Goal: Register for event/course

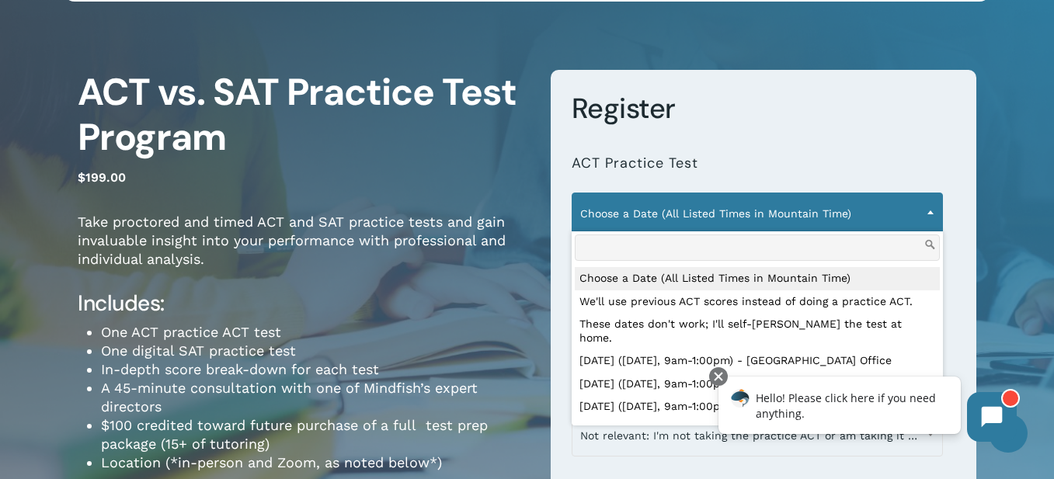
click at [917, 211] on span "Choose a Date (All Listed Times in Mountain Time)" at bounding box center [758, 213] width 370 height 33
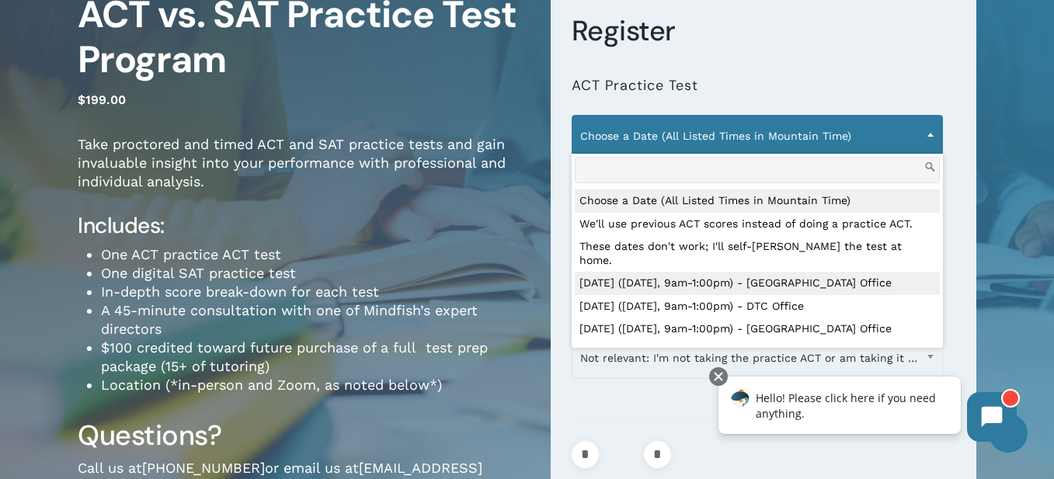
scroll to position [233, 0]
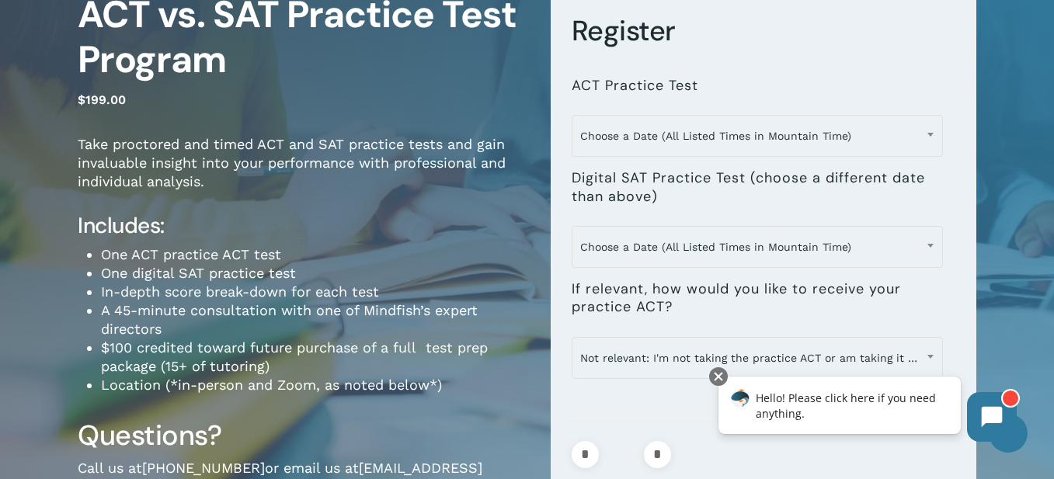
click at [535, 248] on div "**********" at bounding box center [753, 287] width 450 height 590
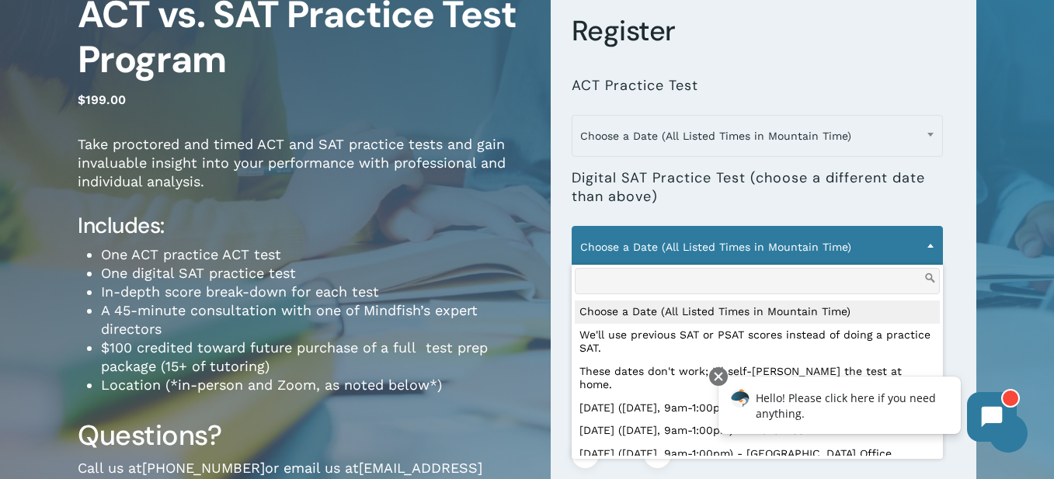
click at [657, 247] on span "Choose a Date (All Listed Times in Mountain Time)" at bounding box center [758, 247] width 370 height 33
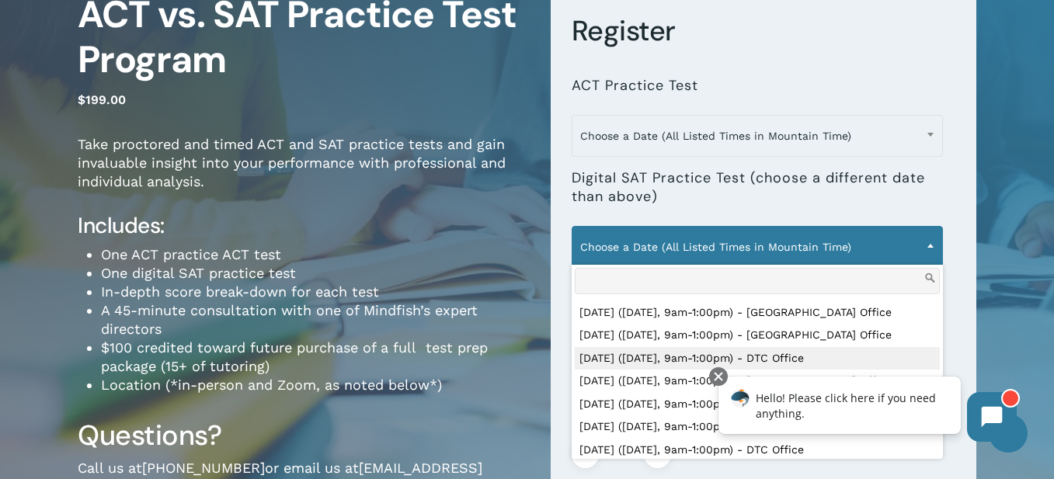
scroll to position [388, 0]
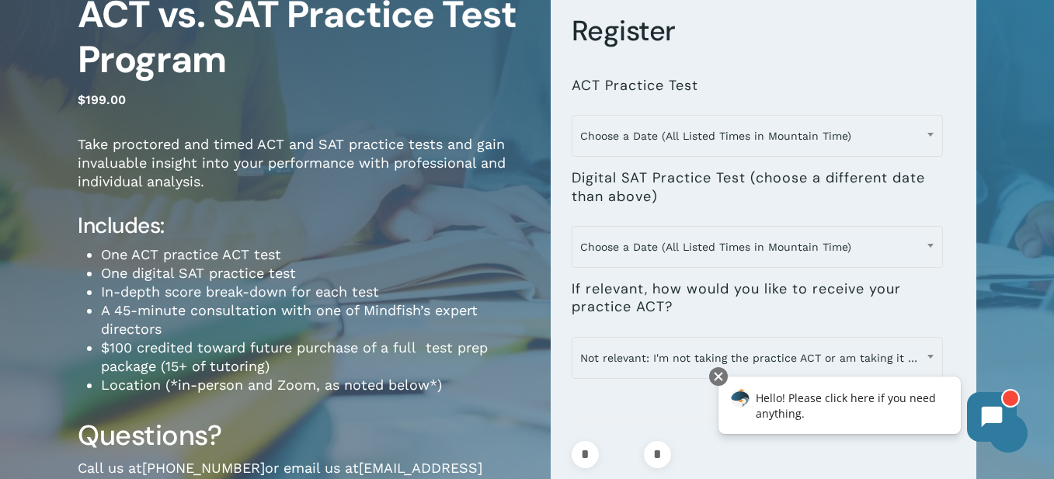
click at [502, 273] on li "One digital SAT practice test" at bounding box center [314, 273] width 427 height 19
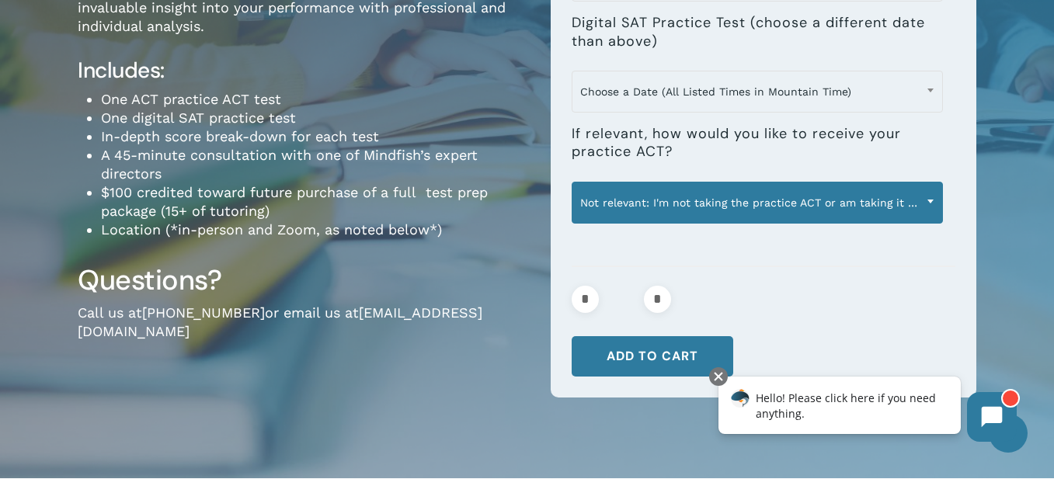
click at [660, 207] on span "Not relevant: I'm not taking the practice ACT or am taking it in-person" at bounding box center [758, 202] width 370 height 33
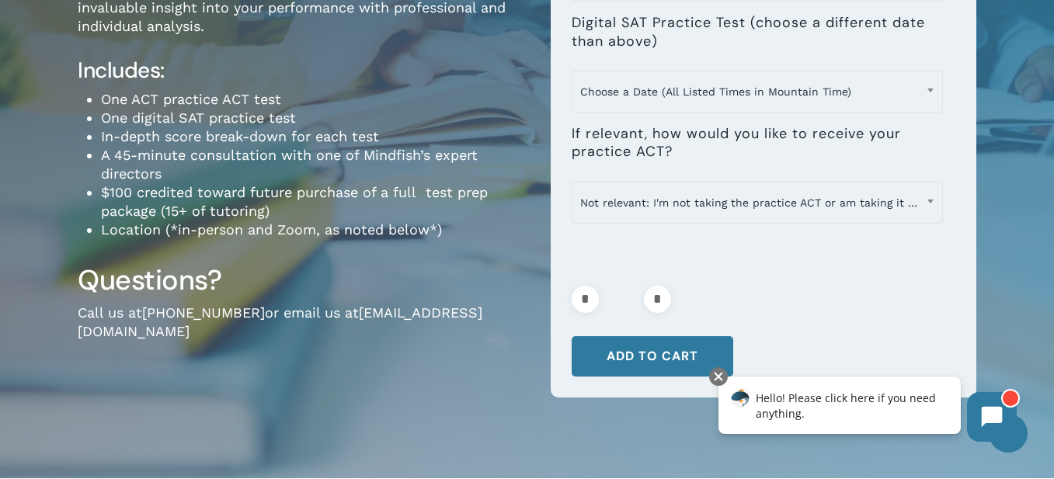
click at [499, 210] on li "$100 credited toward future purchase of a full test prep package (15+ of tutori…" at bounding box center [314, 201] width 427 height 37
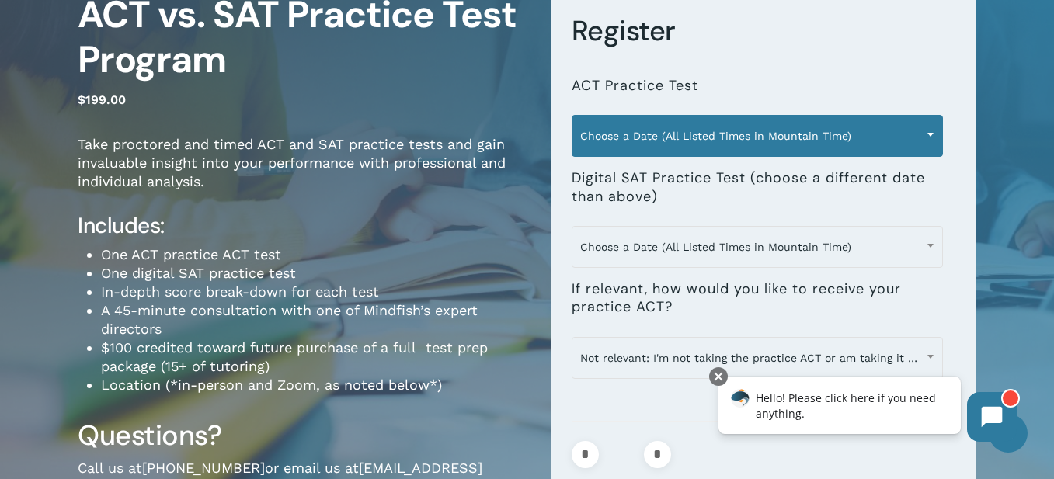
click at [783, 132] on span "Choose a Date (All Listed Times in Mountain Time)" at bounding box center [758, 136] width 370 height 33
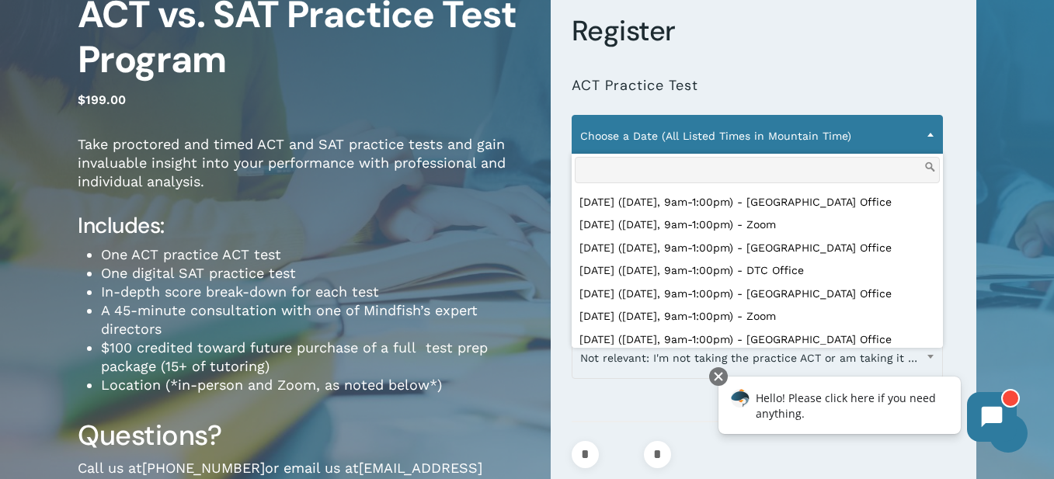
scroll to position [831, 0]
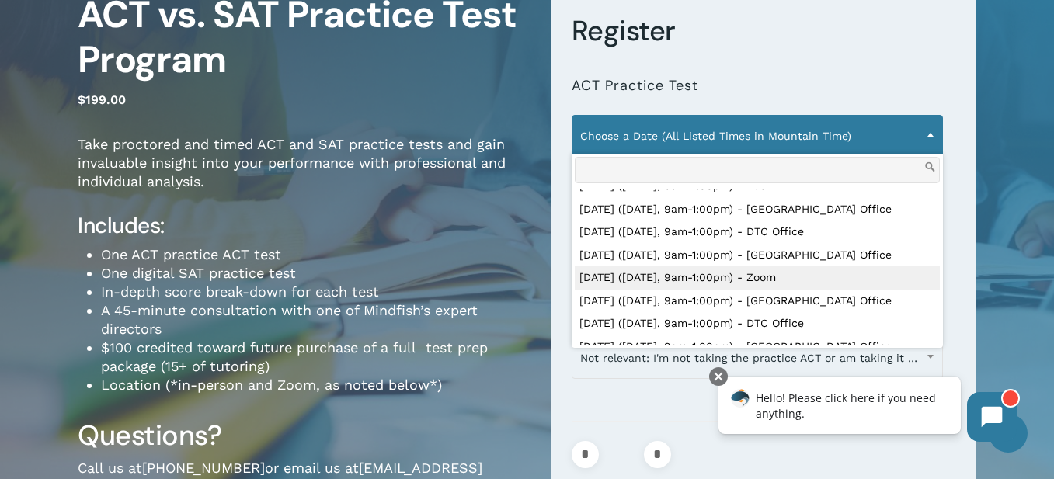
click at [508, 287] on li "In-depth score break-down for each test" at bounding box center [314, 292] width 427 height 19
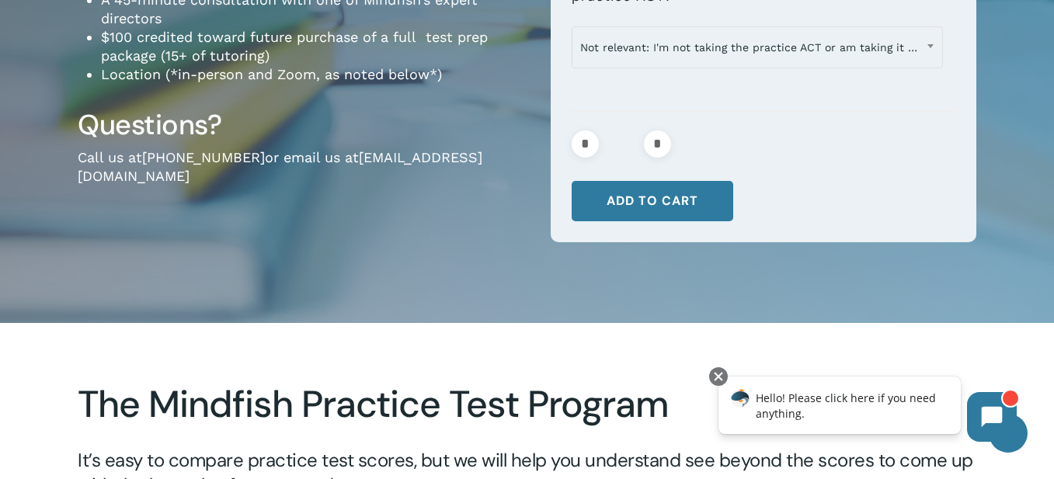
scroll to position [311, 0]
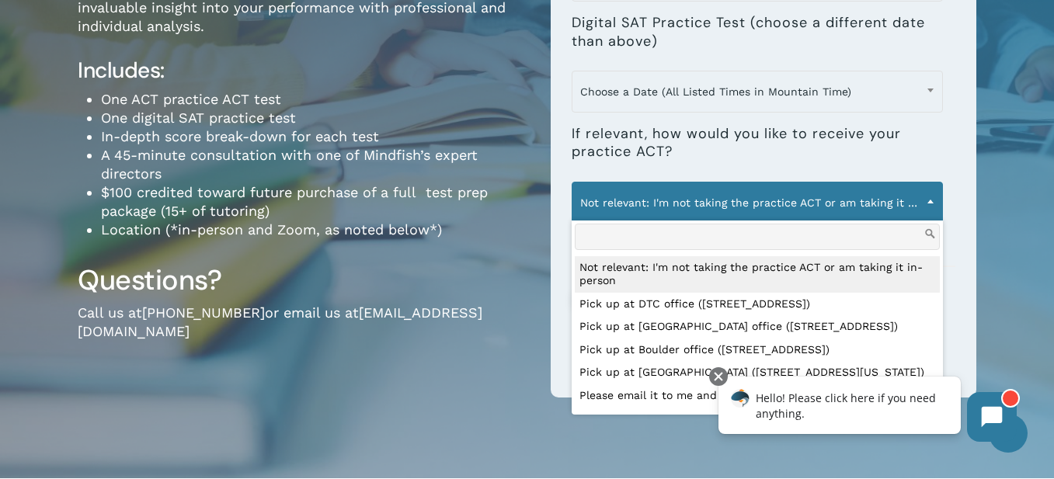
click at [684, 214] on span "Not relevant: I'm not taking the practice ACT or am taking it in-person" at bounding box center [758, 202] width 370 height 33
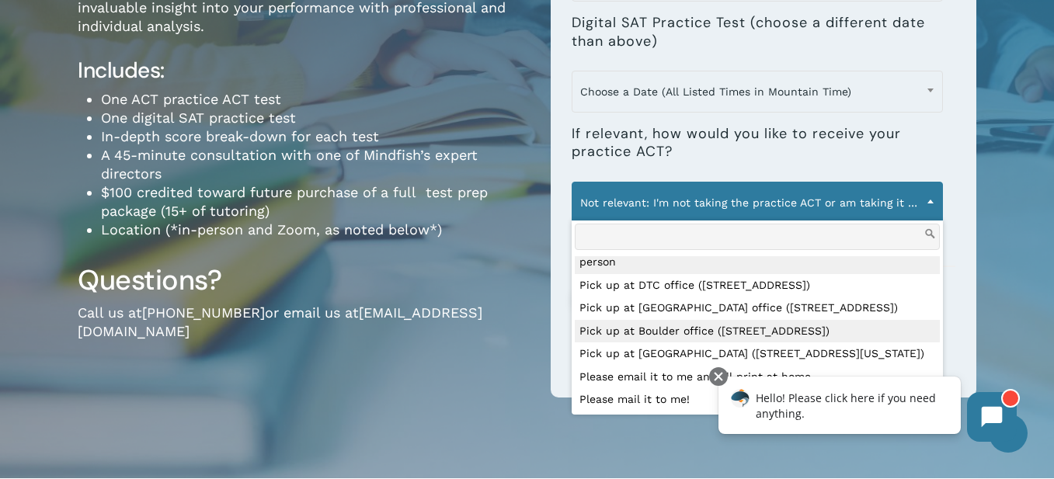
scroll to position [0, 0]
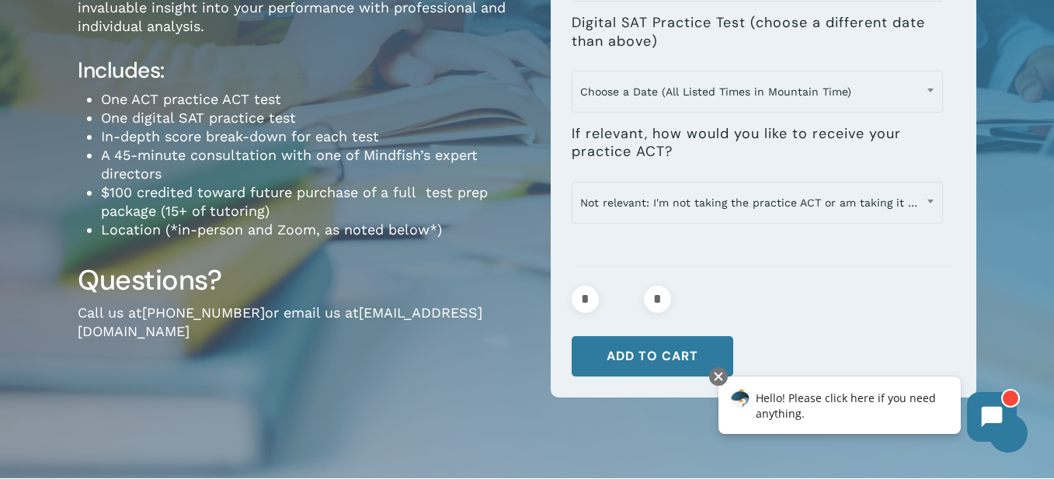
click at [465, 253] on div "ACT vs. SAT Practice Test Program $ 199.00 Take proctored and timed ACT and SAT…" at bounding box center [303, 132] width 450 height 590
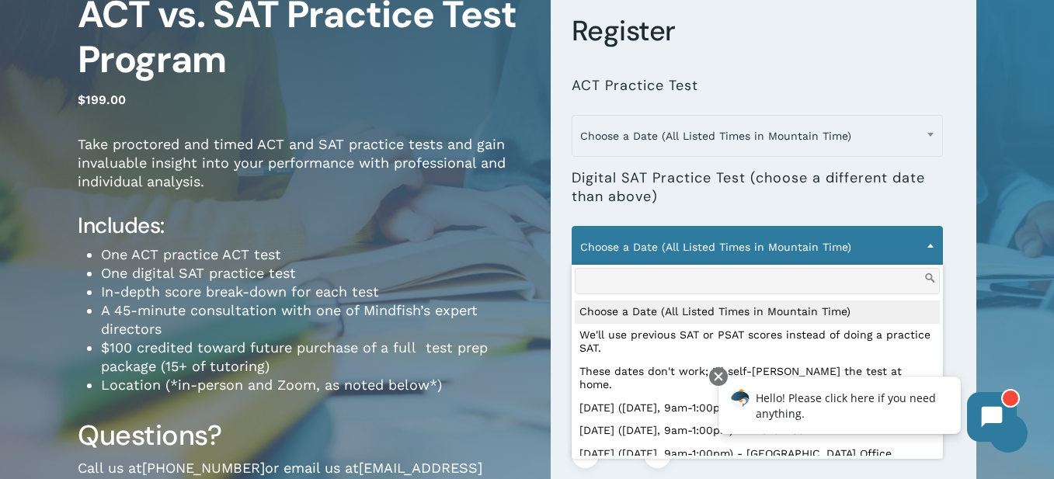
click at [640, 241] on span "Choose a Date (All Listed Times in Mountain Time)" at bounding box center [758, 247] width 370 height 33
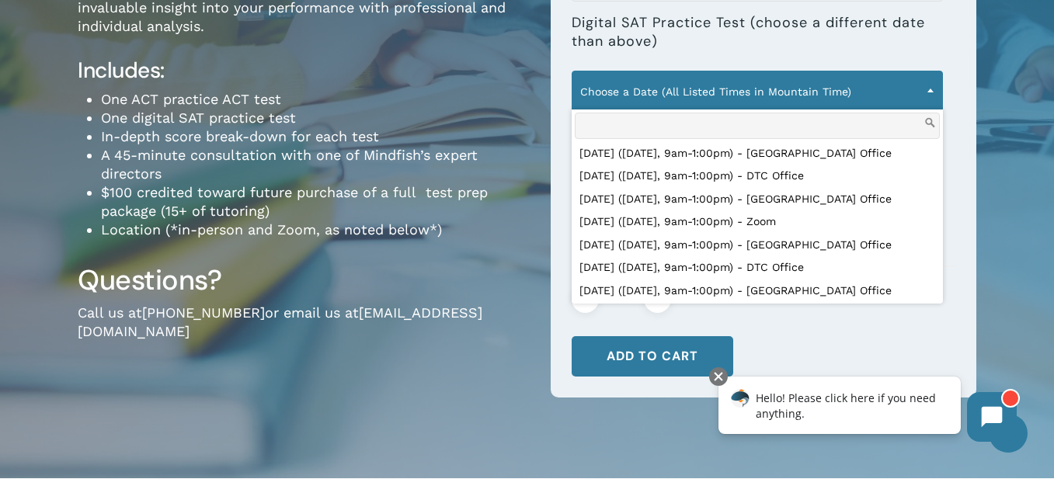
scroll to position [777, 0]
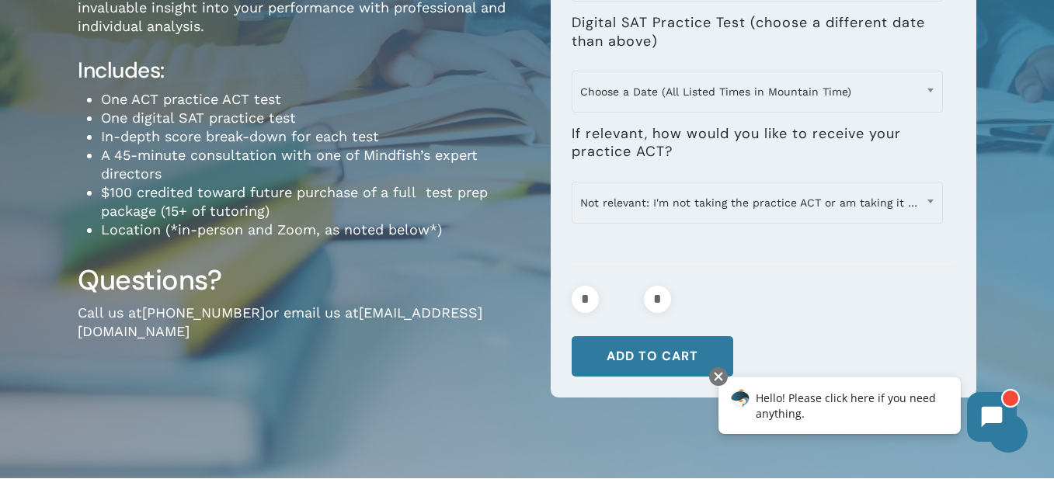
click at [552, 249] on form "**********" at bounding box center [764, 118] width 427 height 562
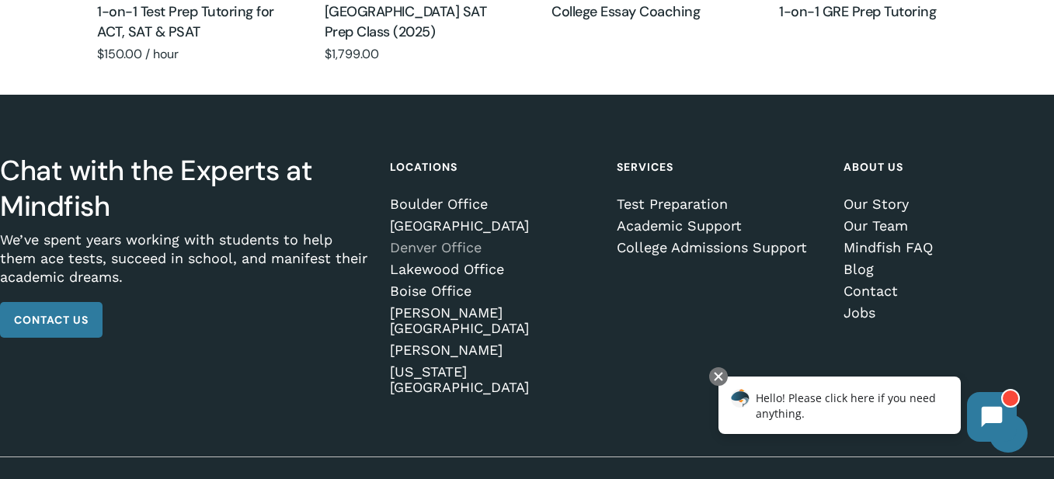
scroll to position [1522, 0]
